Goal: Find specific page/section: Locate a particular part of the current website

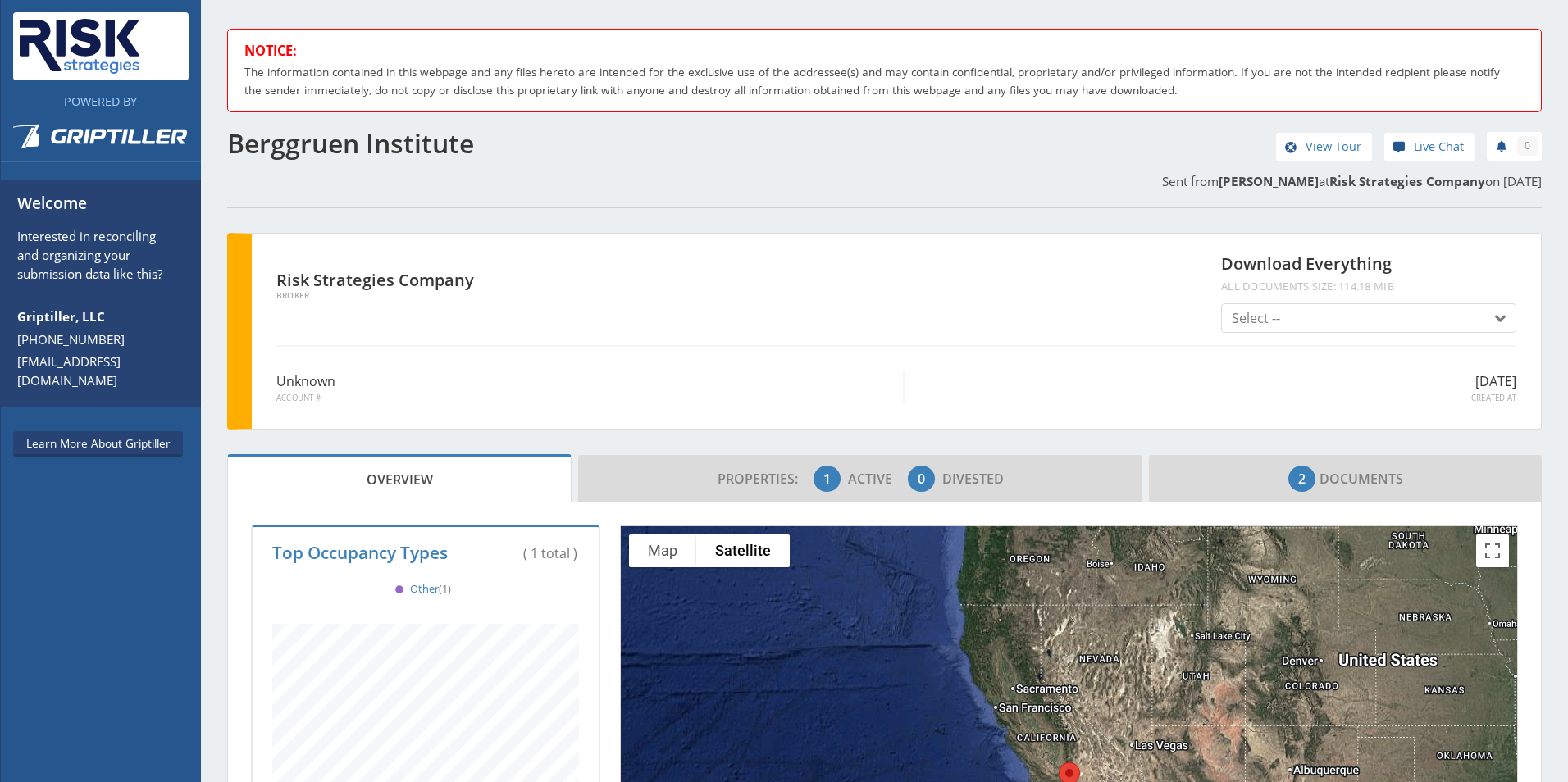
scroll to position [145, 614]
click at [1494, 317] on button "Select --" at bounding box center [1368, 317] width 295 height 29
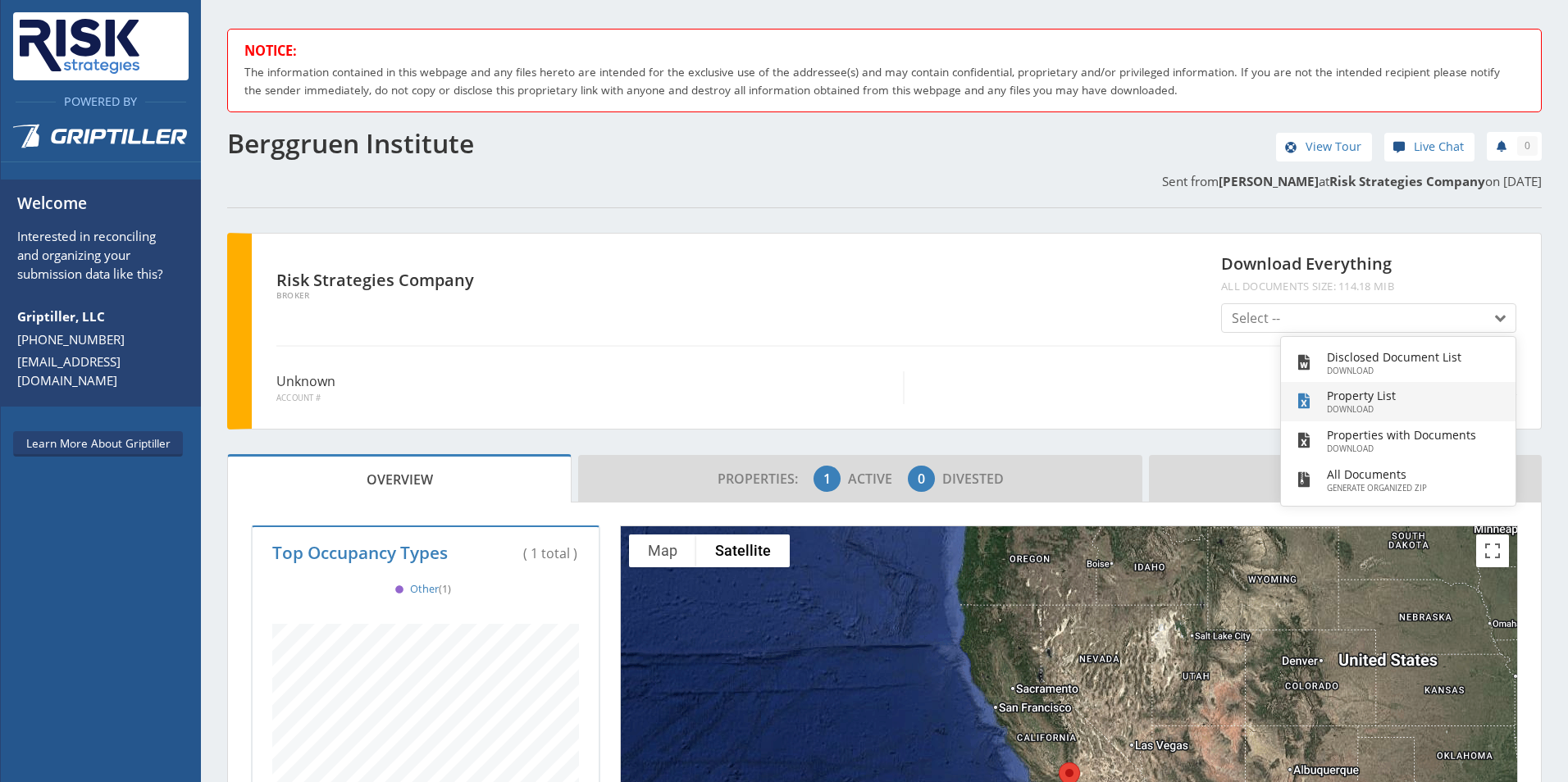
click at [1350, 404] on h3 "Property List" at bounding box center [1401, 395] width 150 height 18
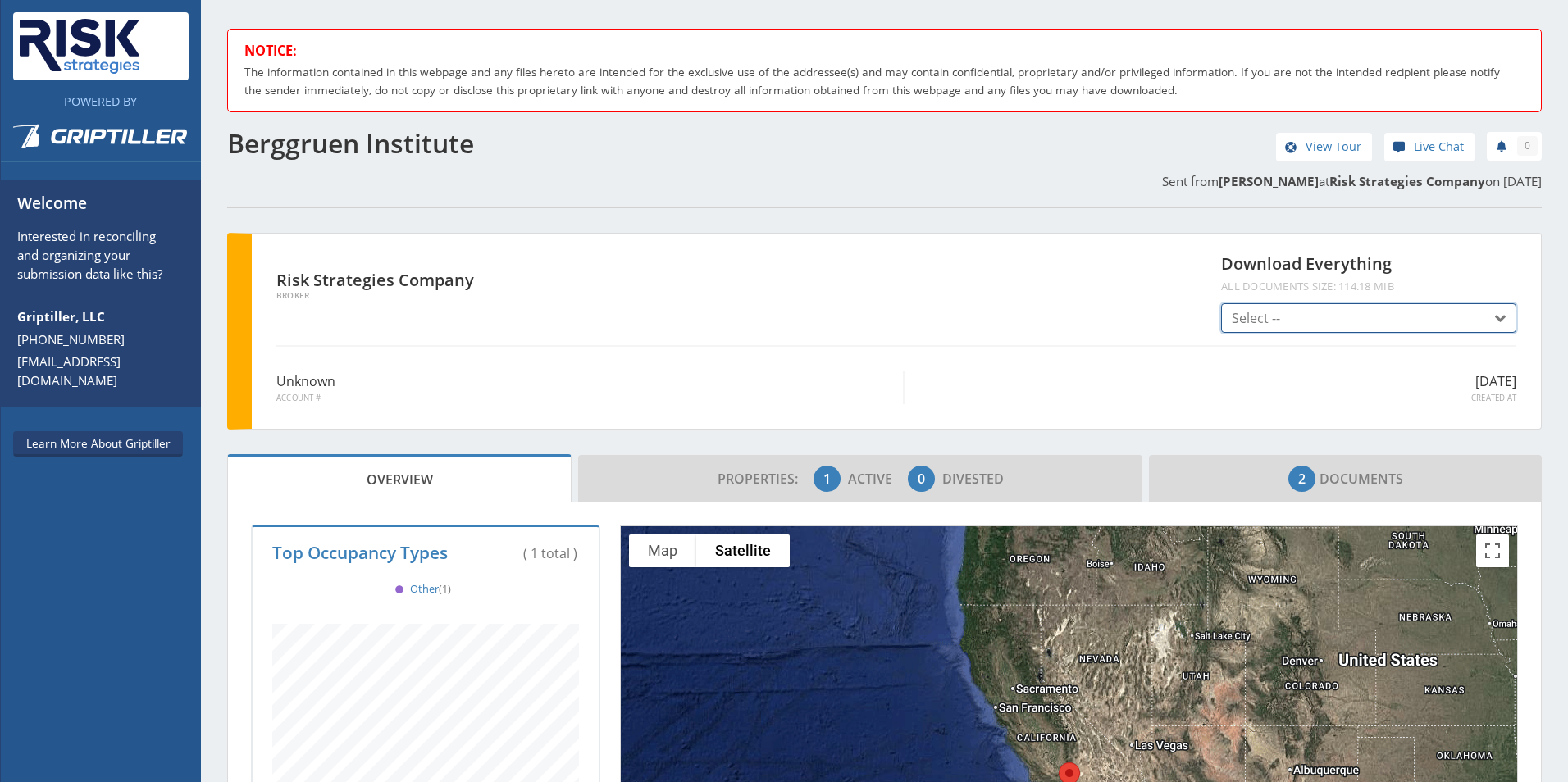
click at [1490, 324] on span "button" at bounding box center [1495, 319] width 20 height 20
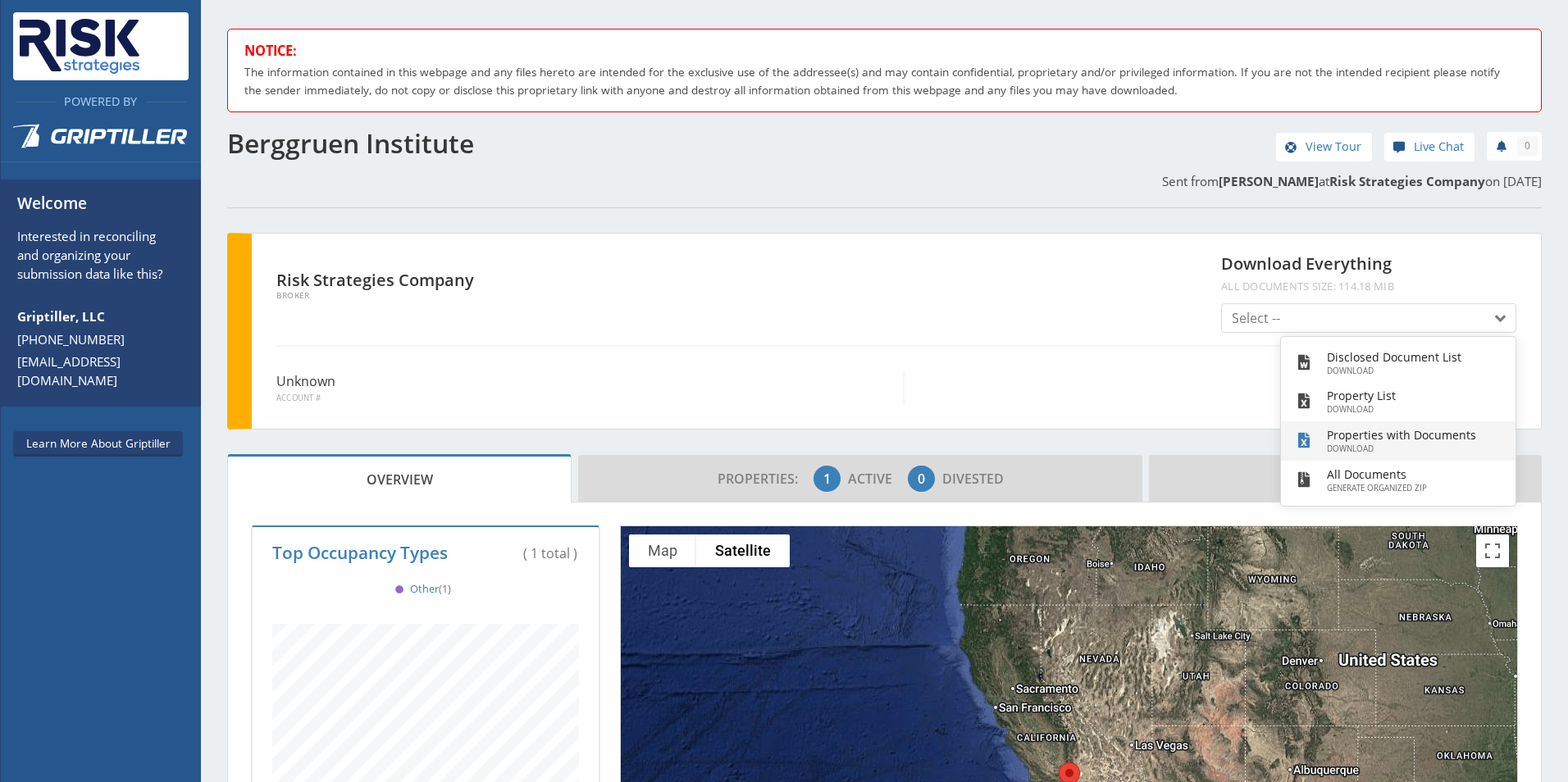
click at [1407, 435] on h3 "Properties with Documents" at bounding box center [1401, 434] width 150 height 18
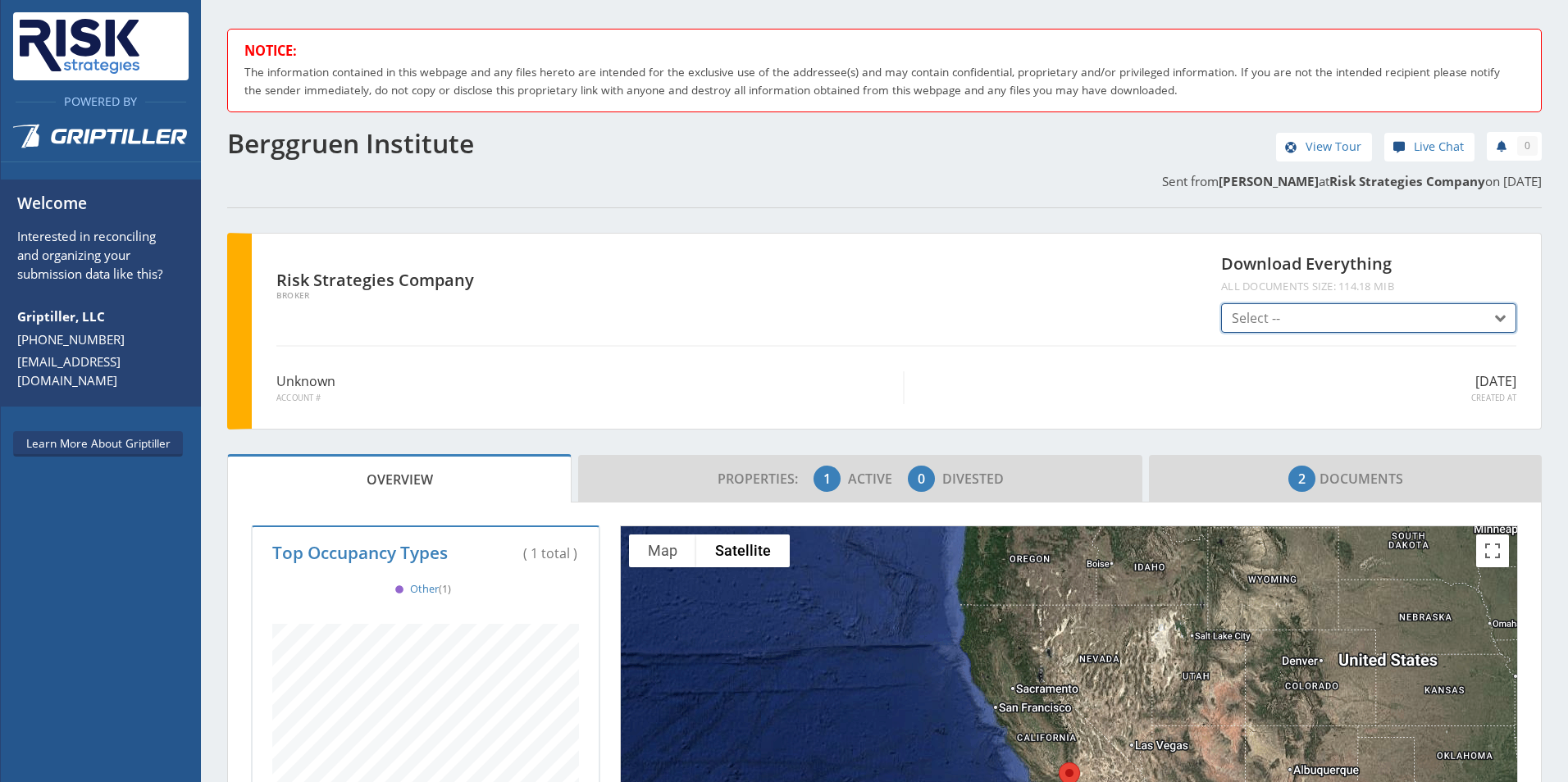
click at [1488, 312] on span "button" at bounding box center [1495, 319] width 20 height 20
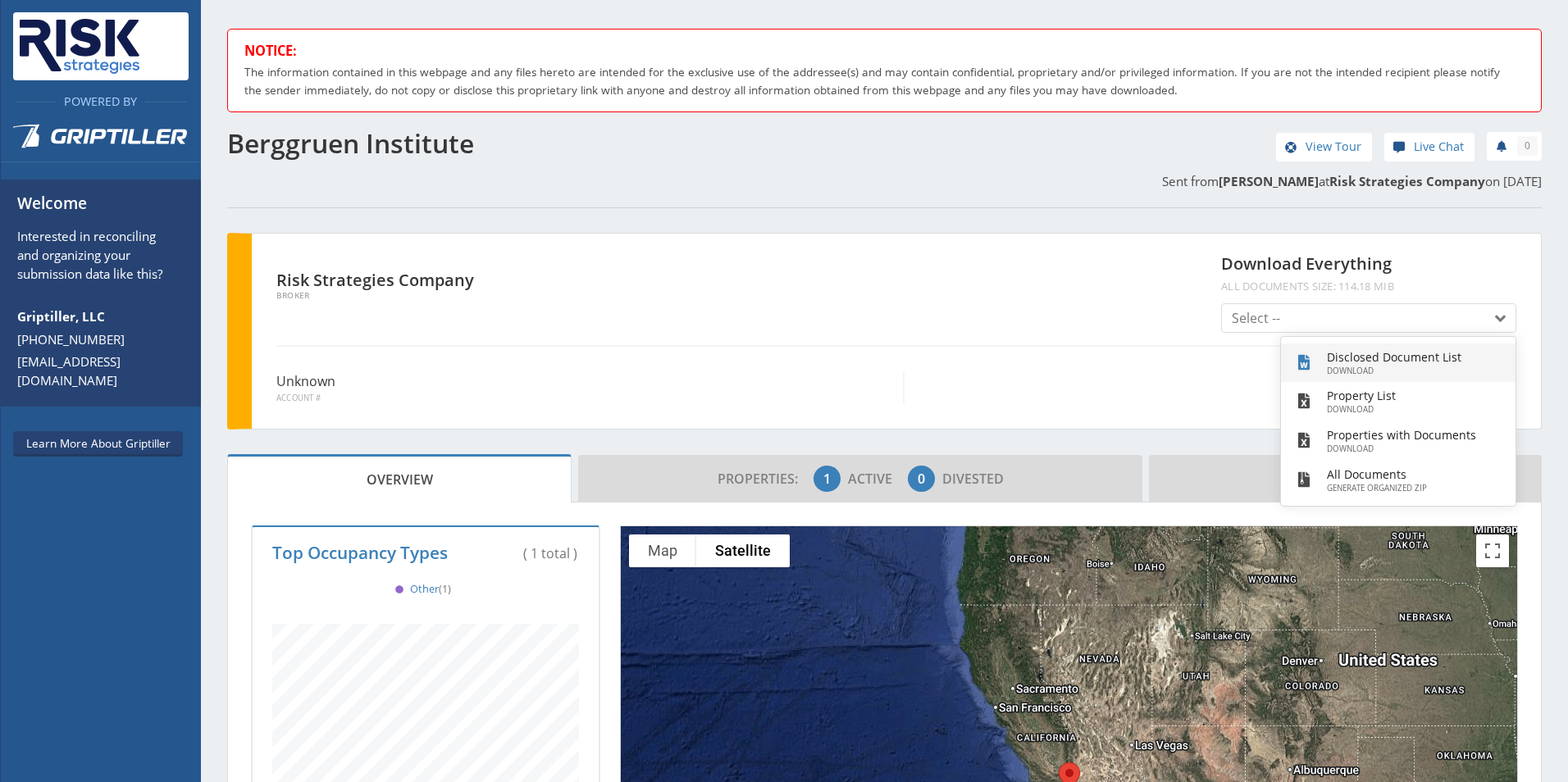
click at [1448, 360] on h3 "Disclosed Document List" at bounding box center [1401, 357] width 150 height 18
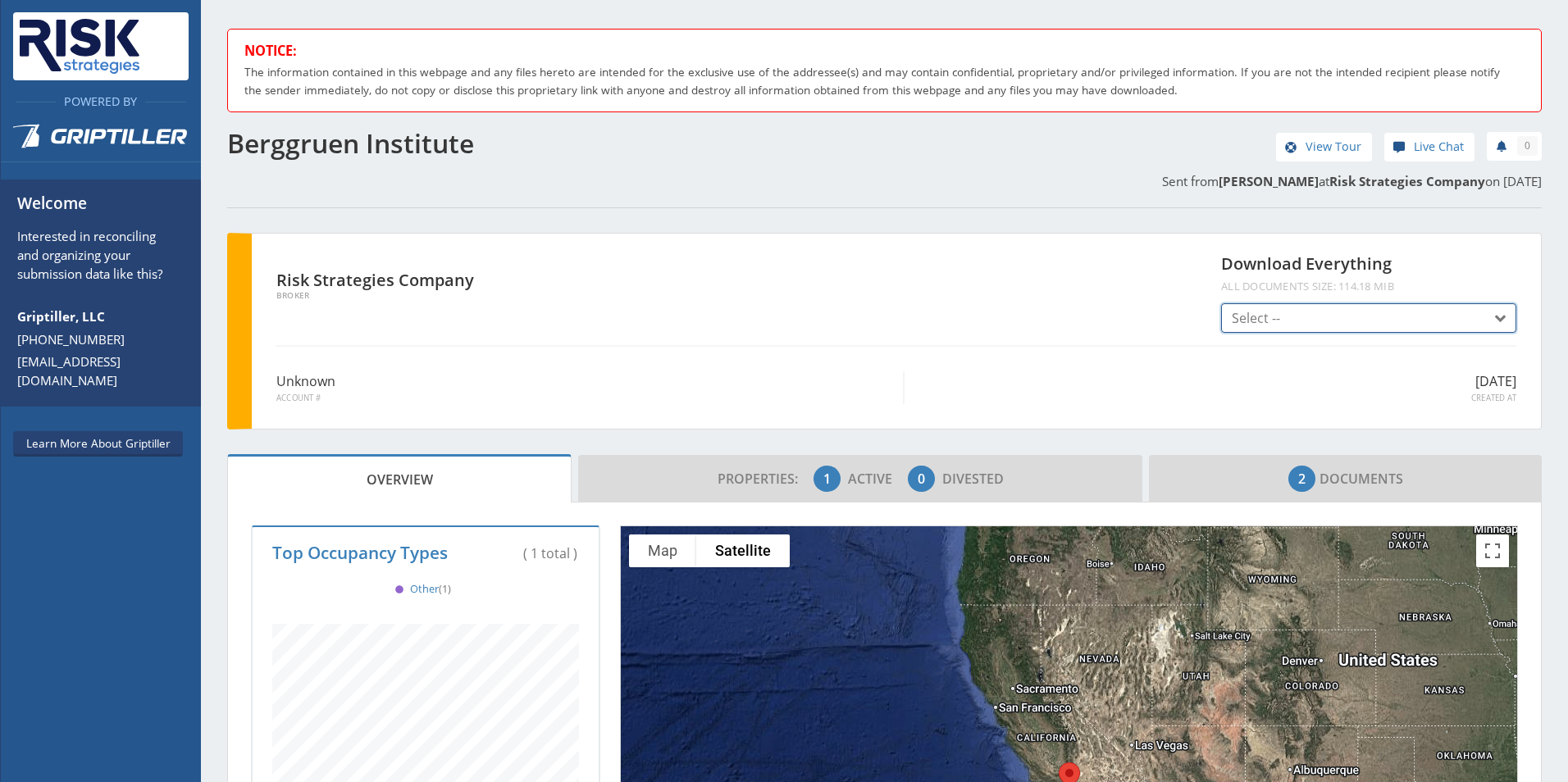
click at [1488, 320] on span "button" at bounding box center [1495, 319] width 20 height 20
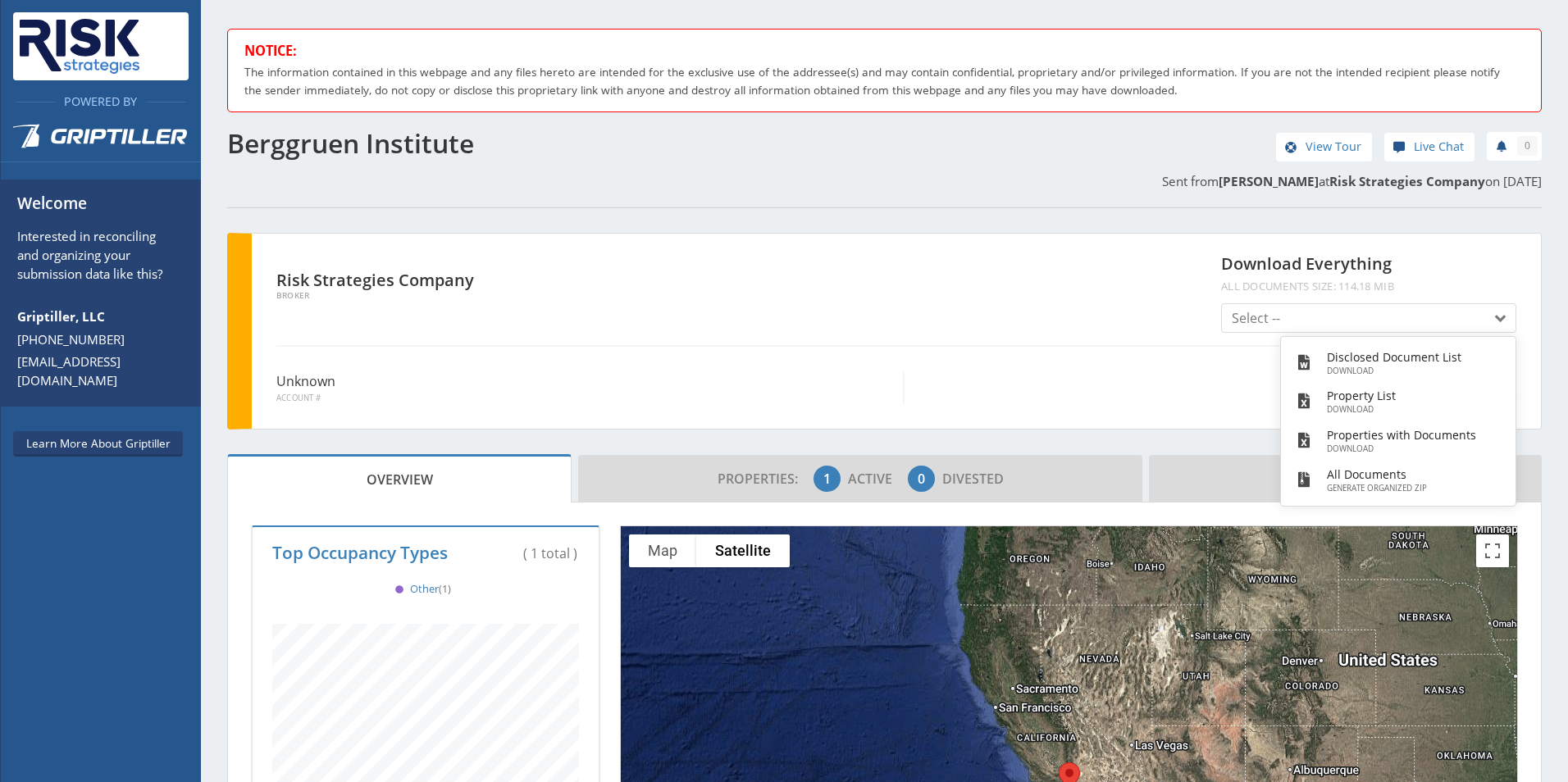
click at [1046, 299] on div "Risk Strategies Company Broker" at bounding box center [739, 283] width 944 height 54
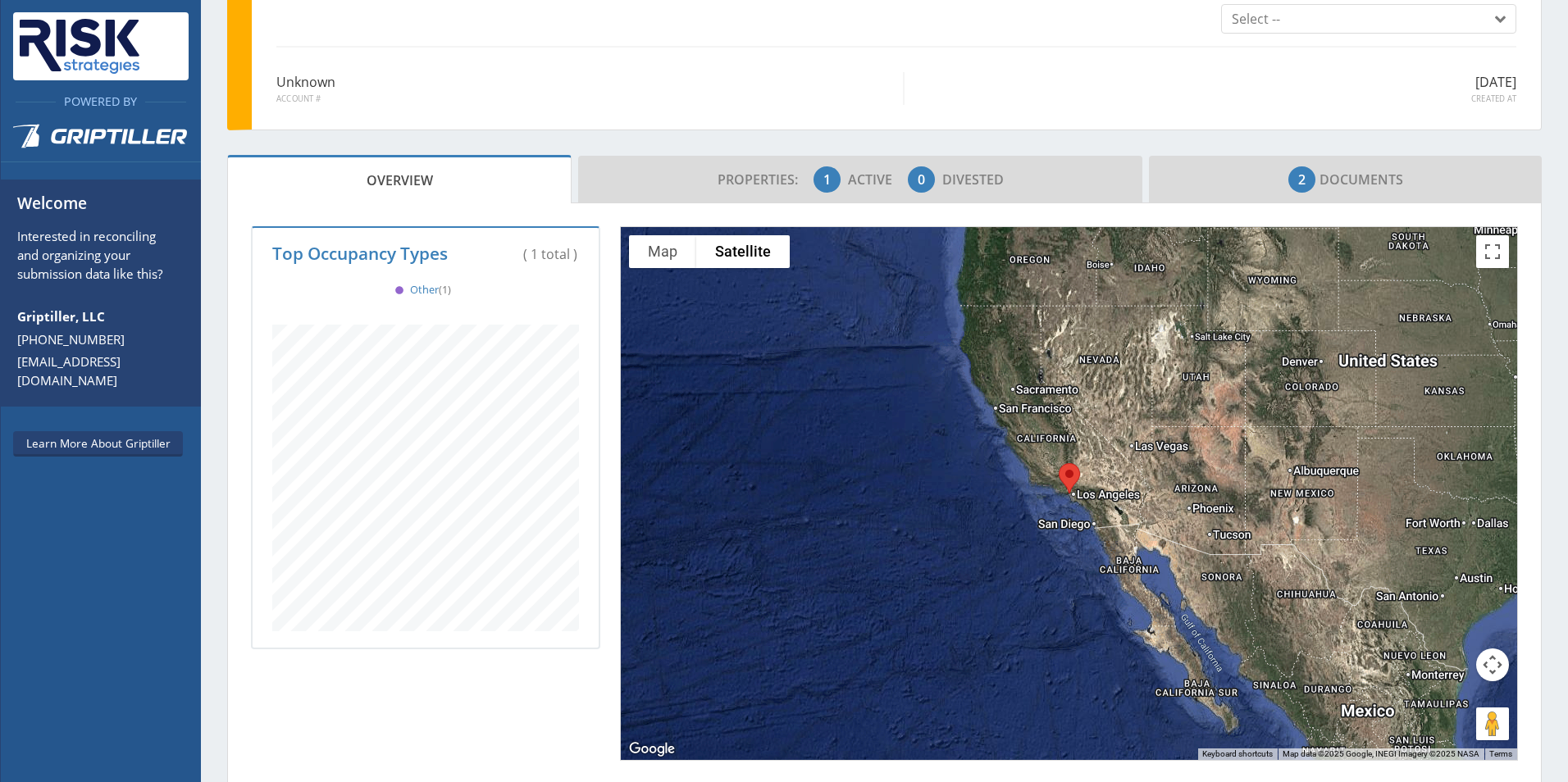
scroll to position [281, 0]
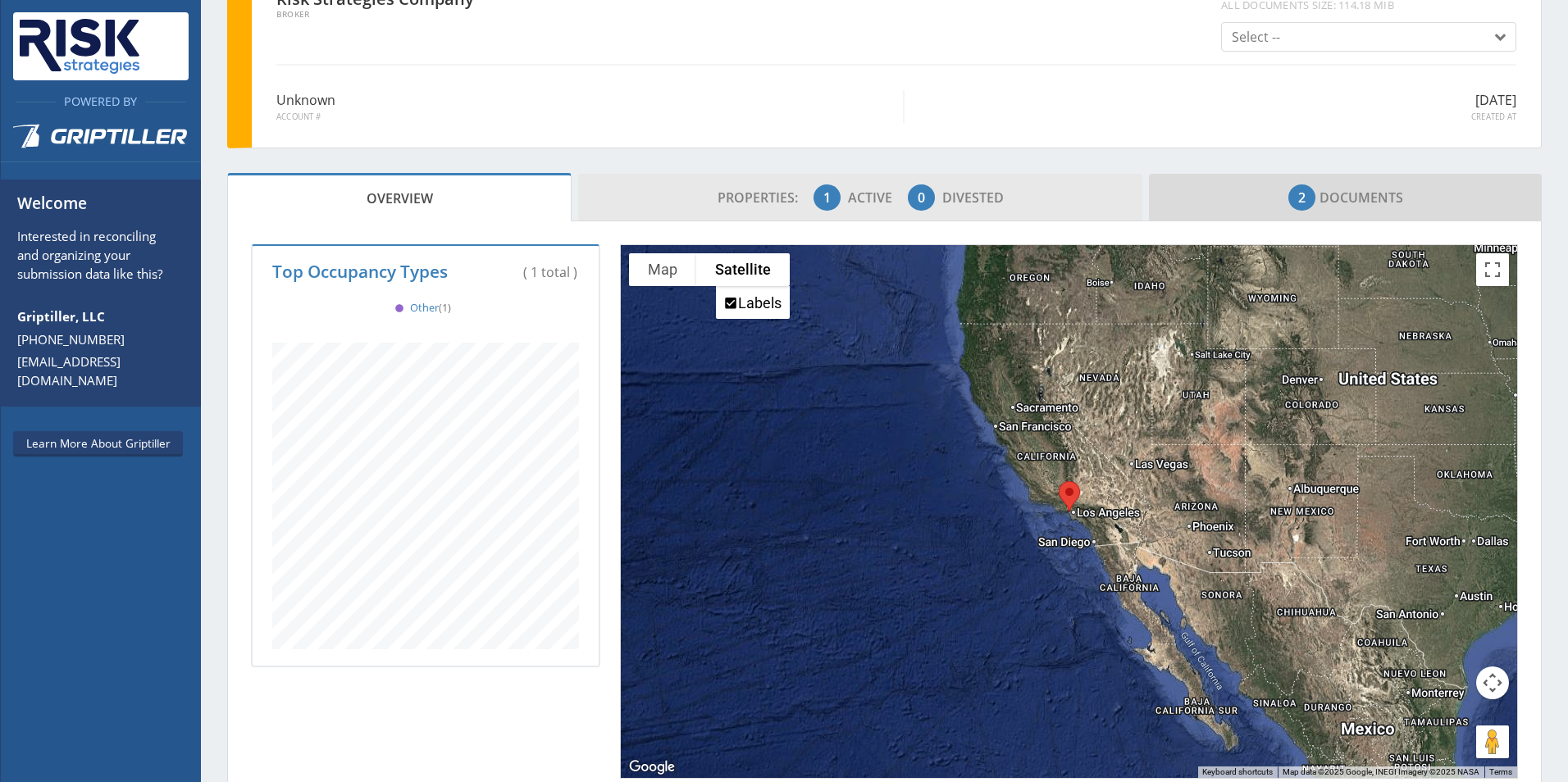
click at [725, 201] on span "Properties:" at bounding box center [763, 198] width 93 height 18
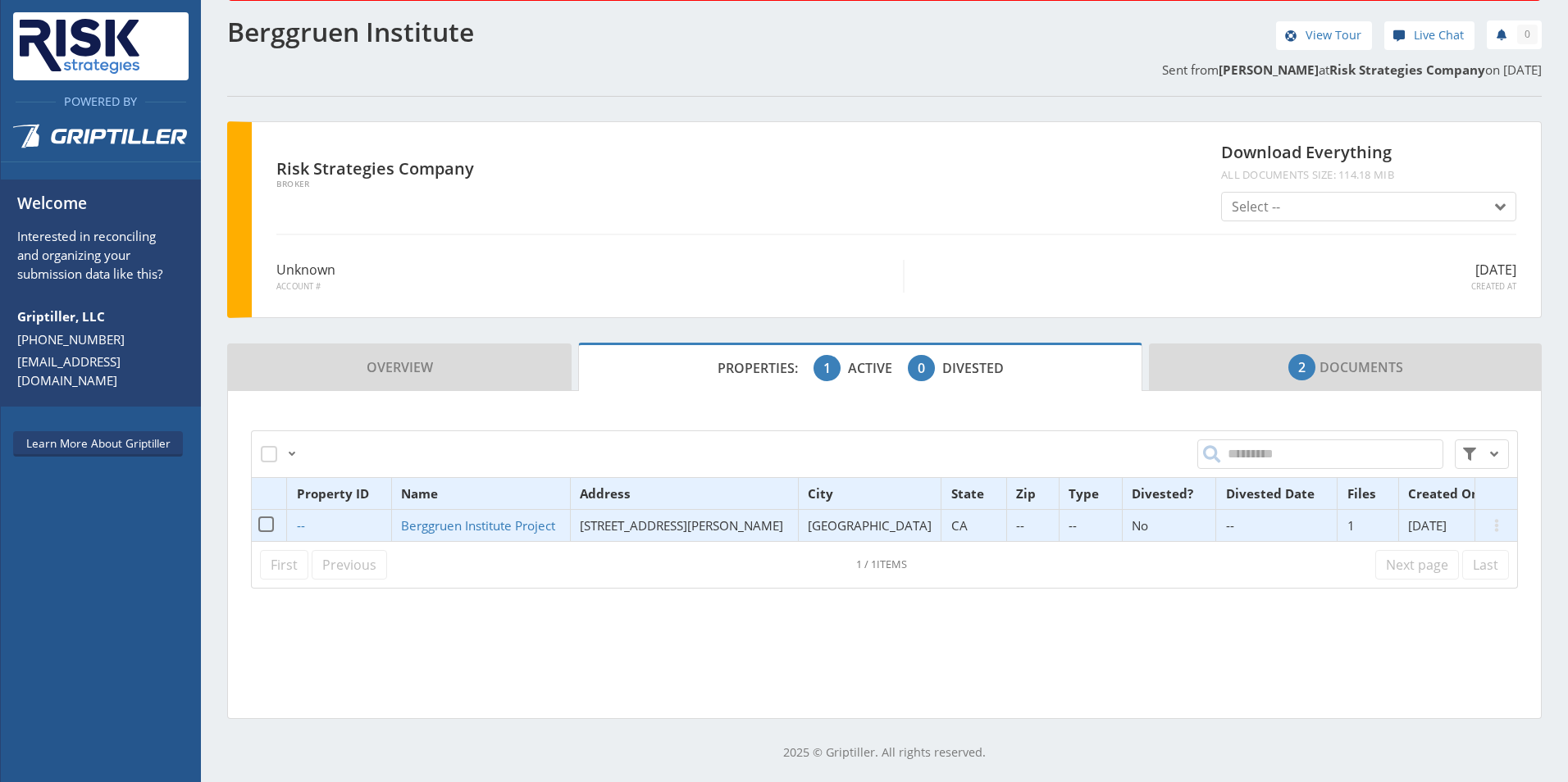
click at [685, 526] on span "[STREET_ADDRESS][PERSON_NAME]" at bounding box center [681, 526] width 203 height 17
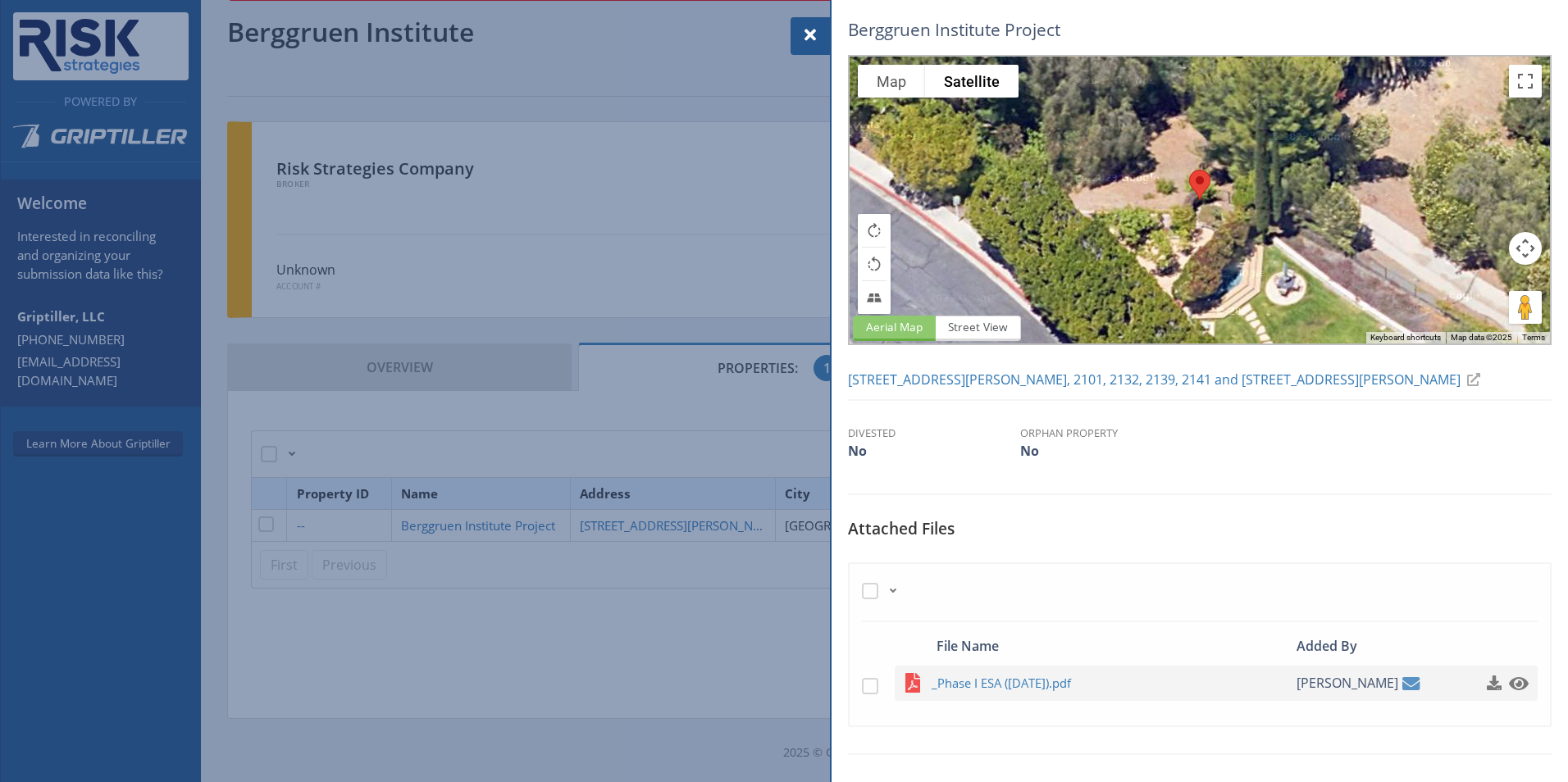
click at [688, 615] on div at bounding box center [784, 391] width 1568 height 782
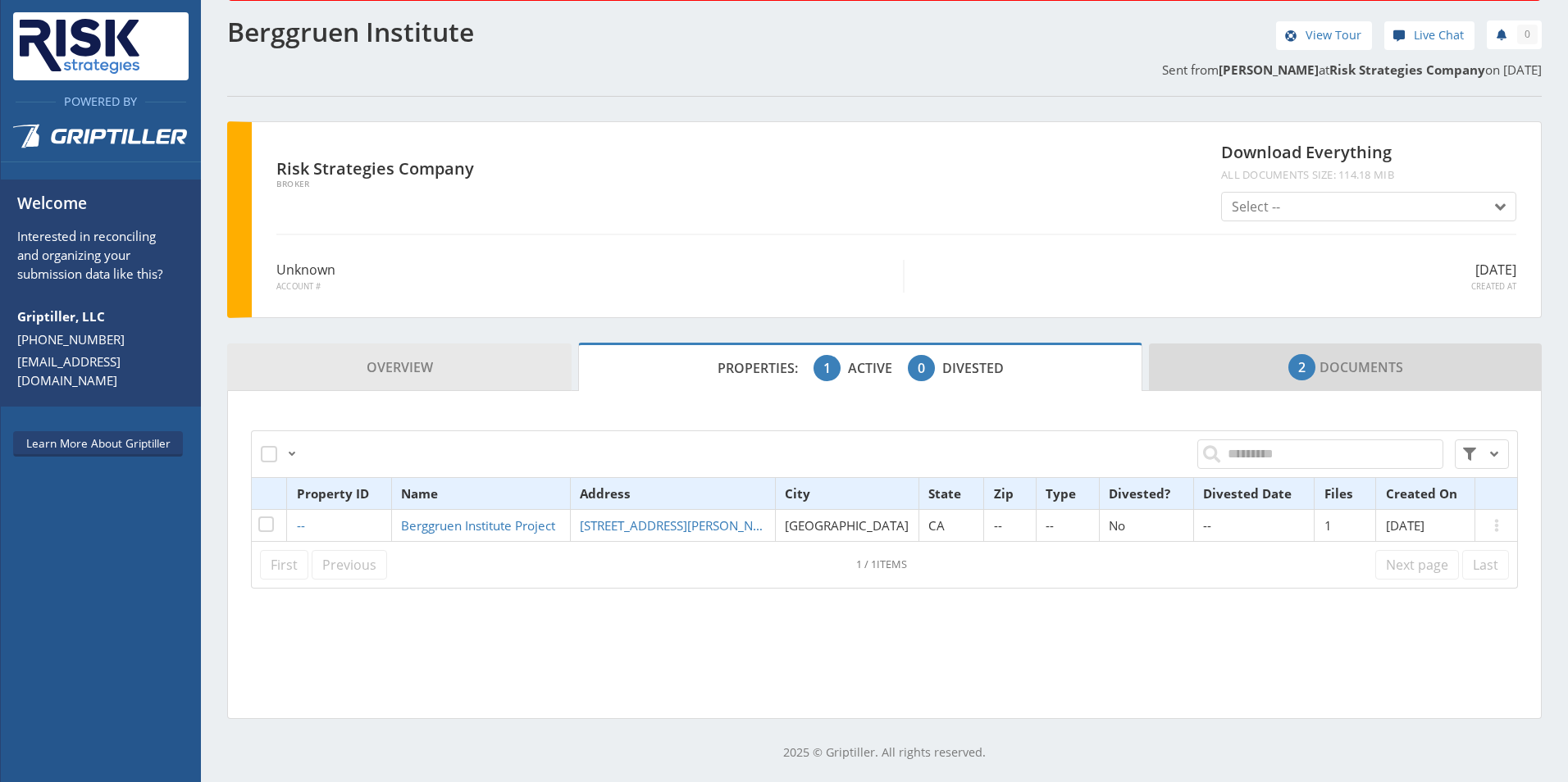
click at [375, 366] on span "Overview" at bounding box center [399, 367] width 66 height 33
